Goal: Information Seeking & Learning: Check status

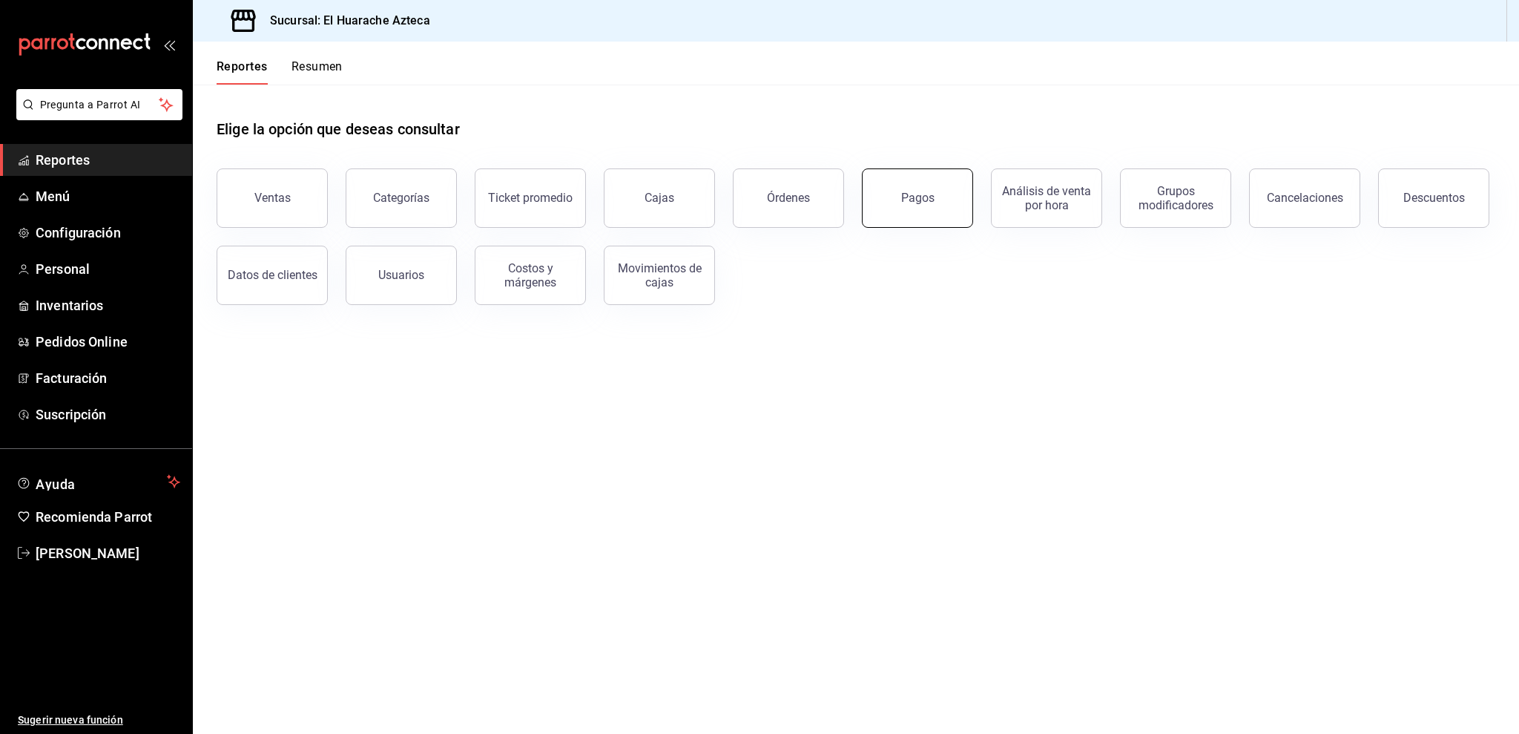
click at [927, 217] on button "Pagos" at bounding box center [917, 197] width 111 height 59
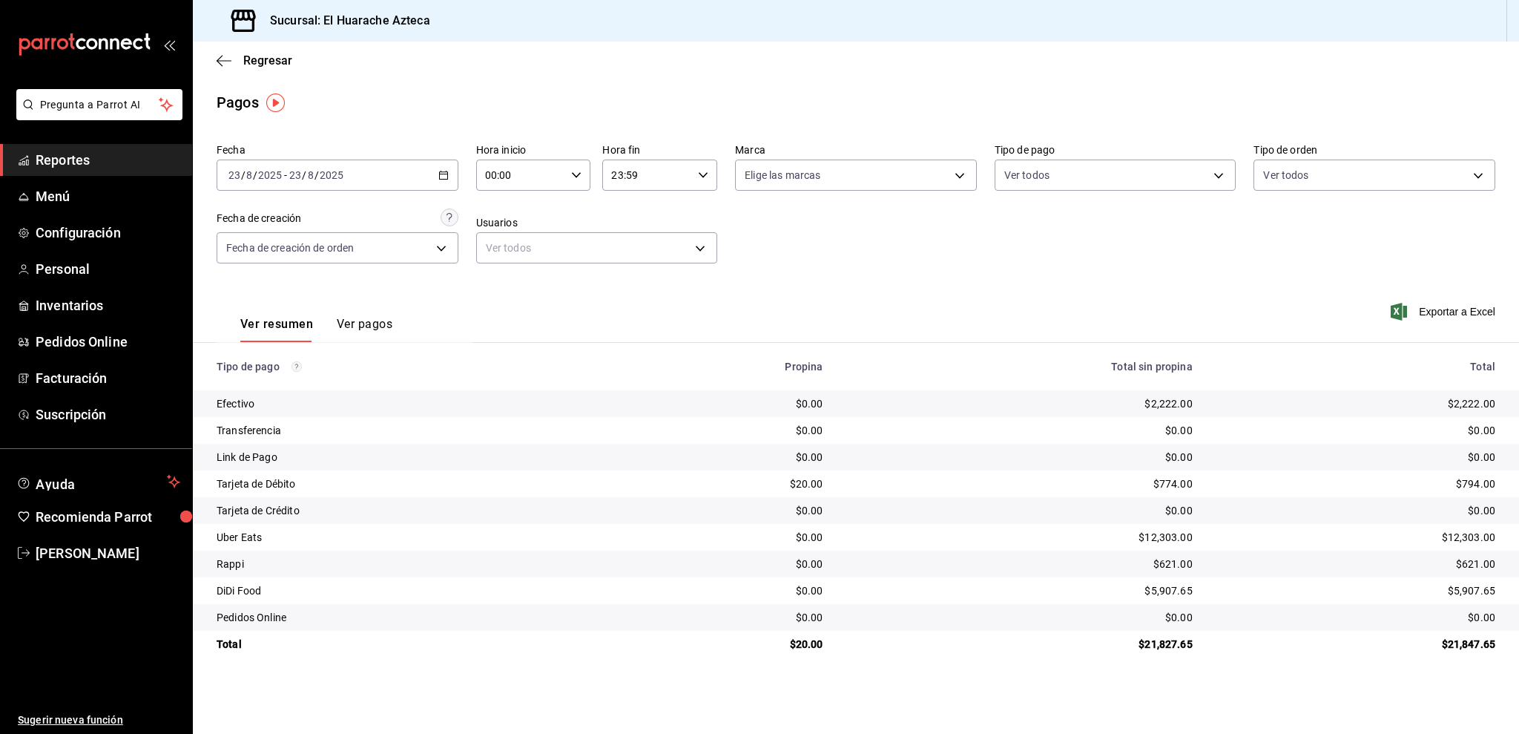
click at [140, 165] on span "Reportes" at bounding box center [108, 160] width 145 height 20
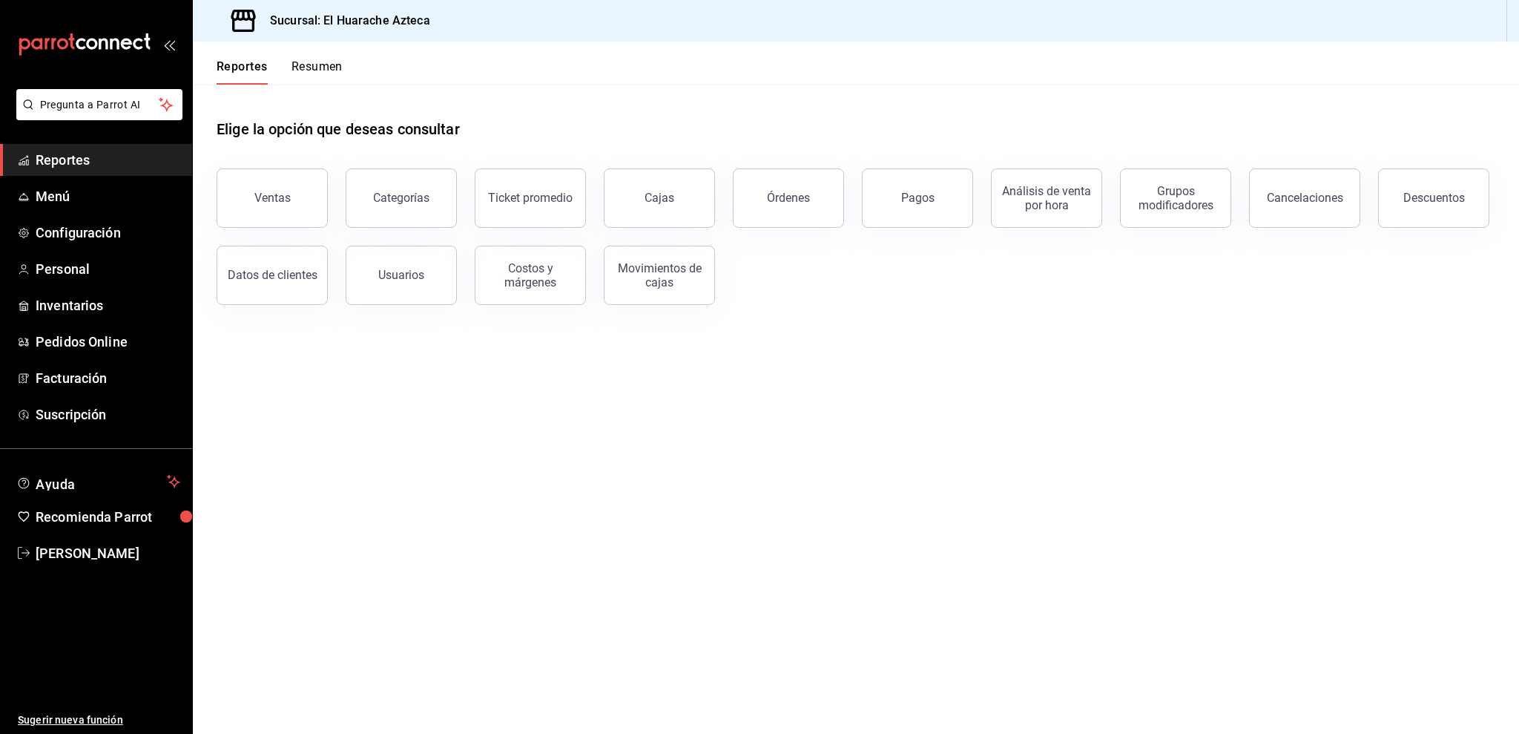
click at [246, 215] on button "Ventas" at bounding box center [272, 197] width 111 height 59
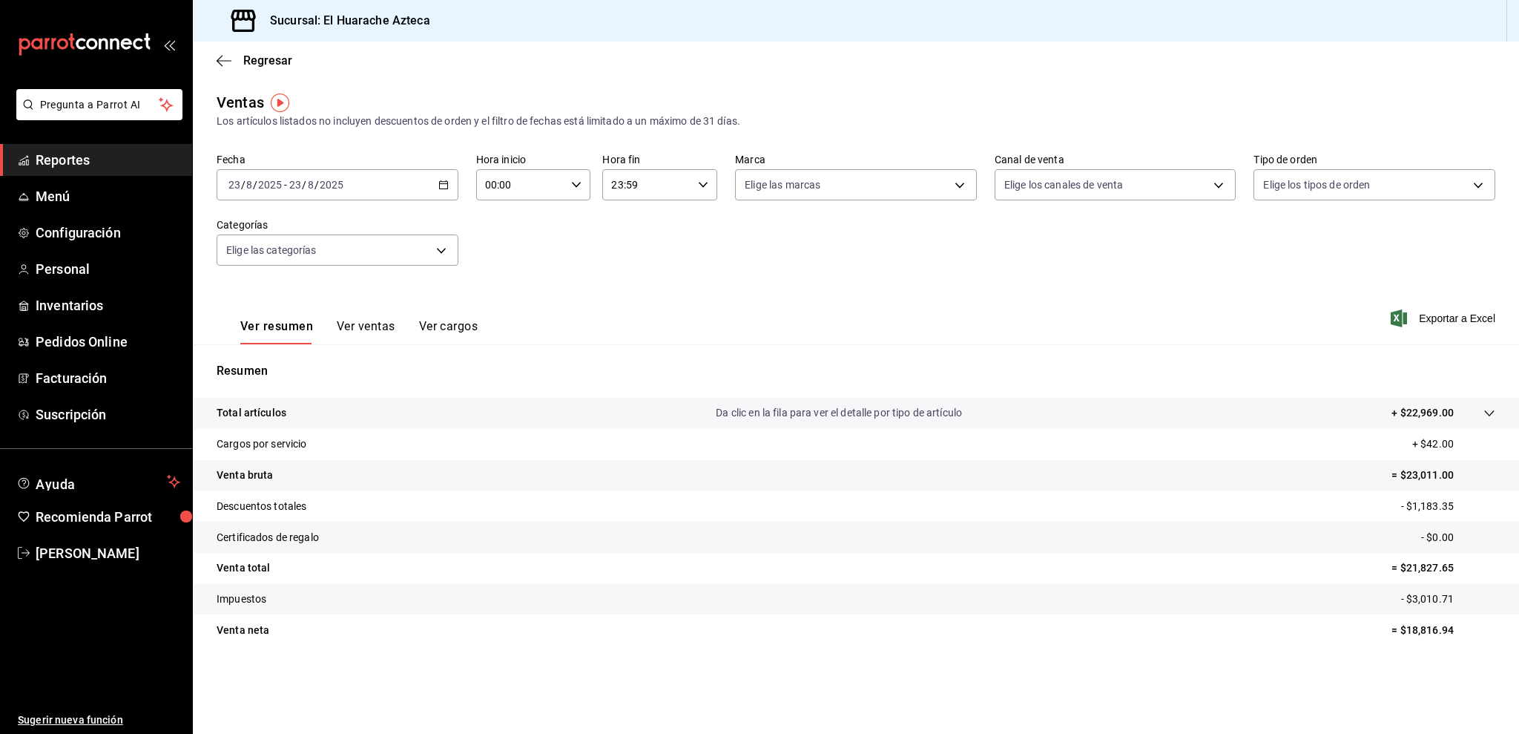
click at [399, 272] on div "Fecha [DATE] [DATE] - [DATE] [DATE] Hora inicio 00:00 Hora inicio Hora fin 23:5…" at bounding box center [856, 218] width 1279 height 131
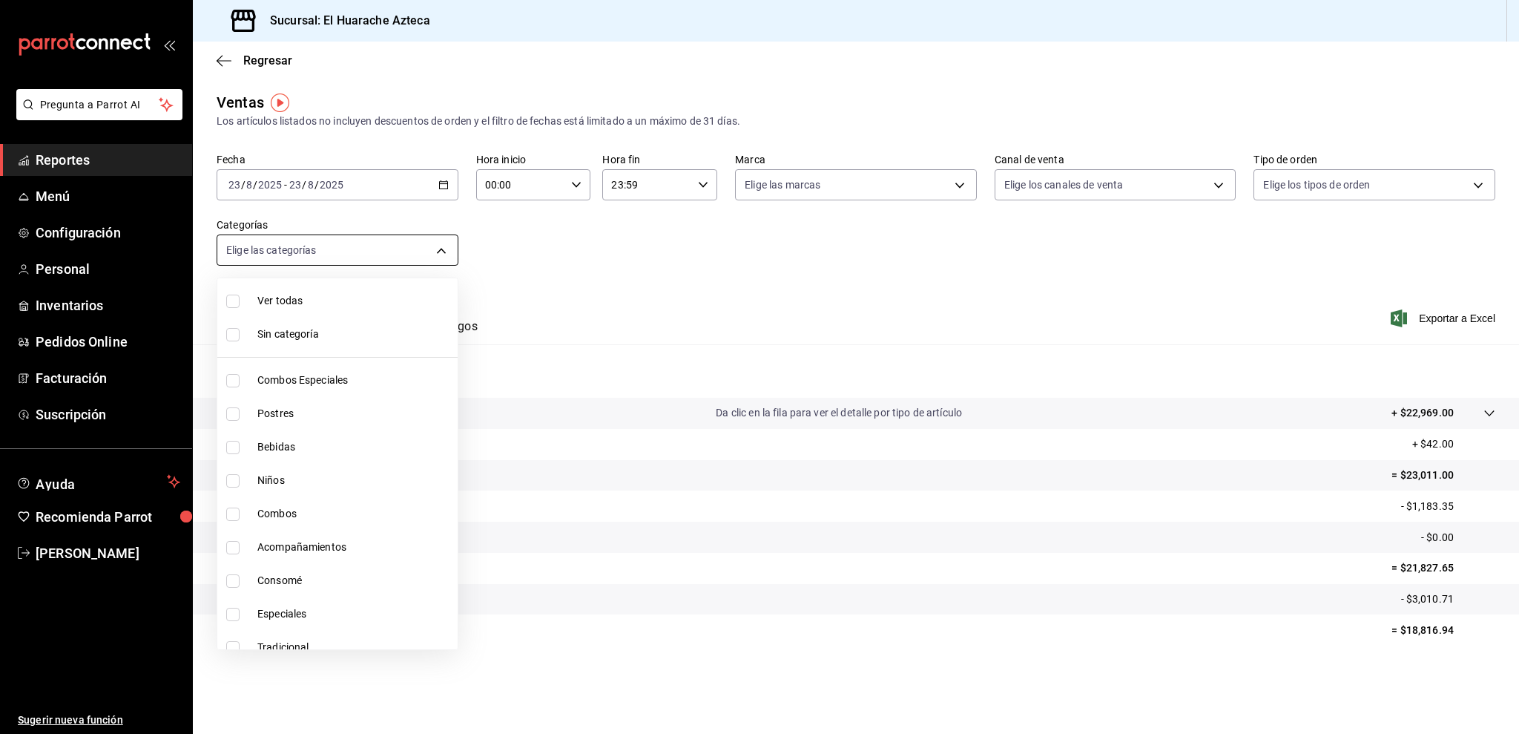
click at [401, 262] on body "Pregunta a Parrot AI Reportes Menú Configuración Personal Inventarios Pedidos O…" at bounding box center [759, 367] width 1519 height 734
click at [310, 573] on span "Consomé" at bounding box center [354, 581] width 194 height 16
type input "53f55ae2-6285-460e-a8e1-99190fafff65"
checkbox input "true"
click at [517, 365] on div at bounding box center [759, 367] width 1519 height 734
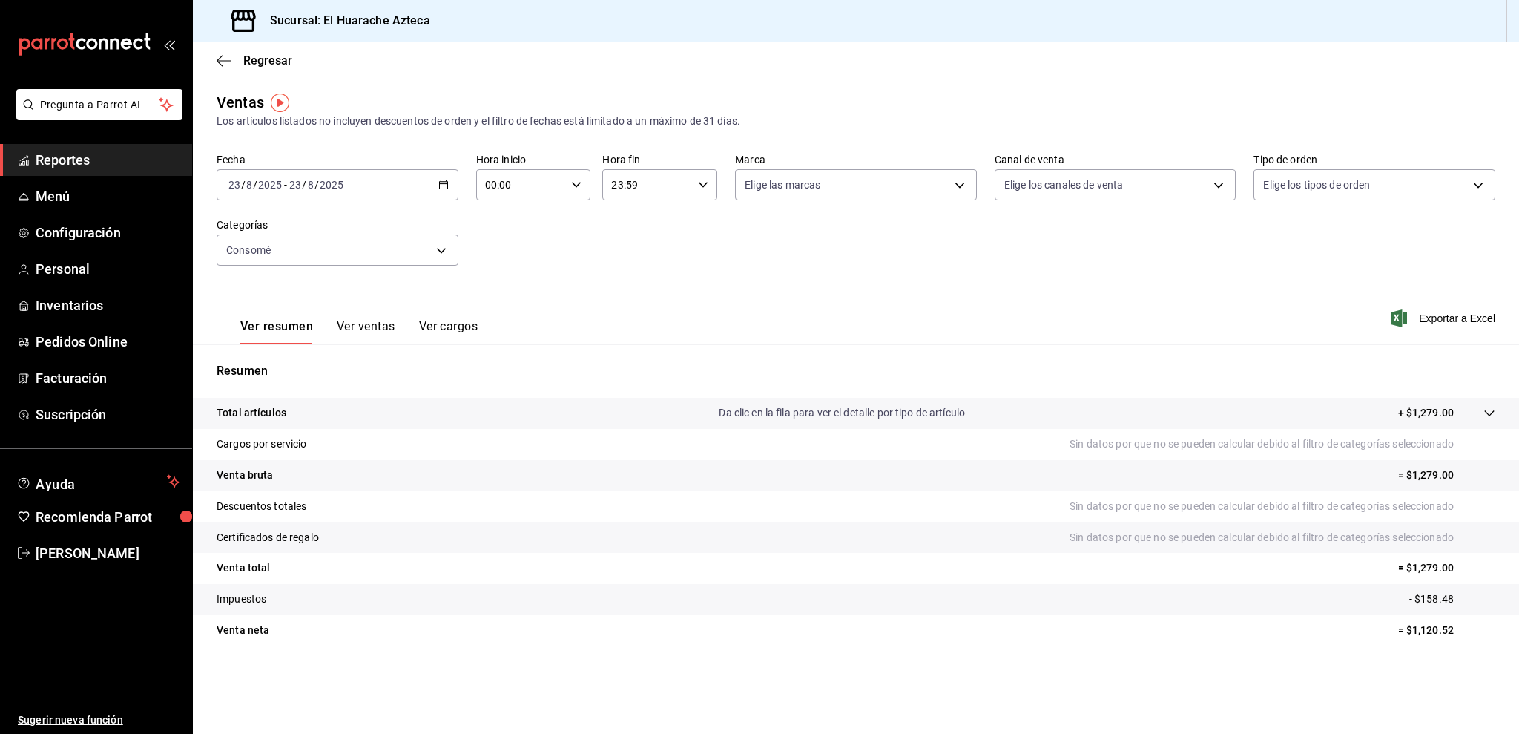
click at [374, 328] on button "Ver ventas" at bounding box center [366, 331] width 59 height 25
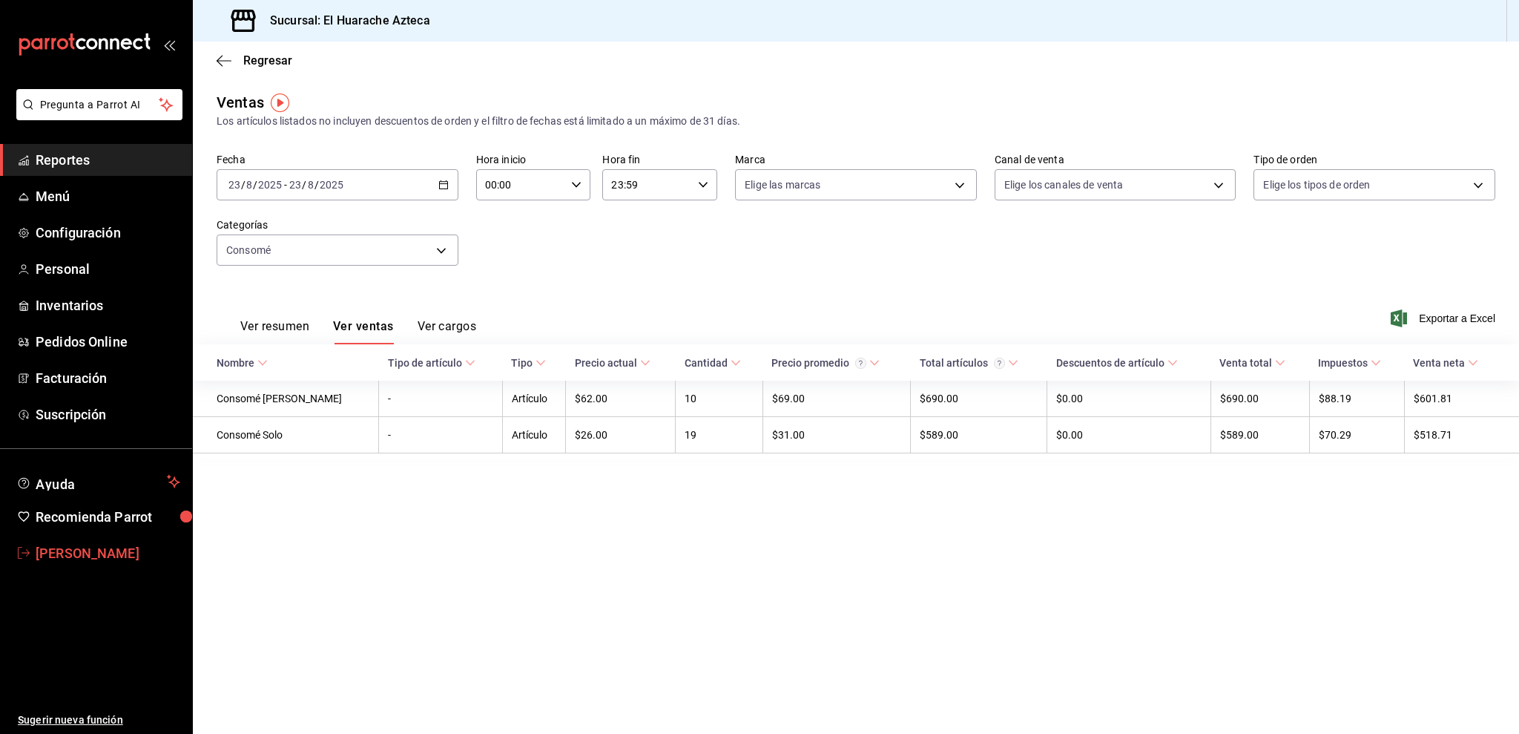
click at [43, 547] on span "[PERSON_NAME]" at bounding box center [108, 553] width 145 height 20
